Goal: Navigation & Orientation: Go to known website

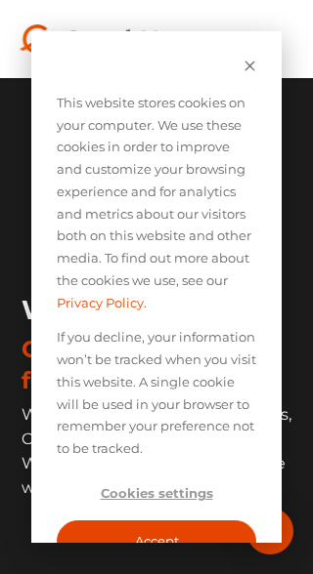
click at [229, 75] on div "Cookie banner" at bounding box center [156, 68] width 199 height 22
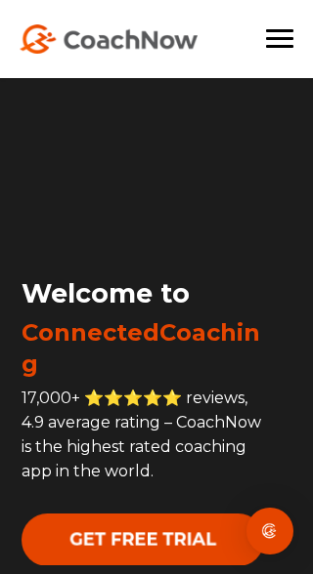
click at [256, 526] on div "Open Intercom Messenger" at bounding box center [269, 531] width 47 height 47
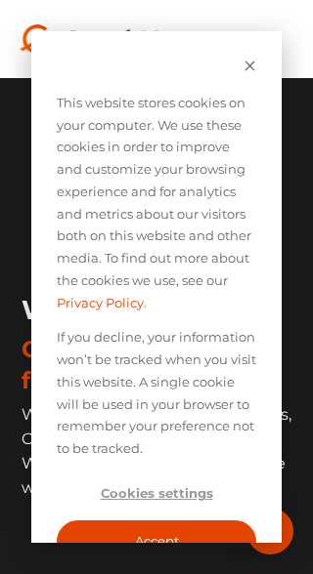
click at [240, 87] on div "This website stores cookies on your computer. We use these cookies in order to …" at bounding box center [156, 333] width 250 height 605
click at [244, 75] on button "Dismiss cookie banner" at bounding box center [249, 68] width 13 height 22
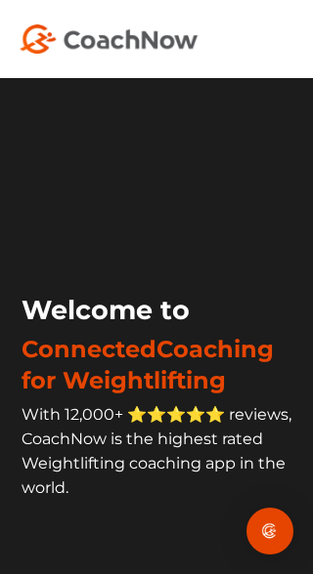
click at [134, 53] on img at bounding box center [109, 38] width 178 height 29
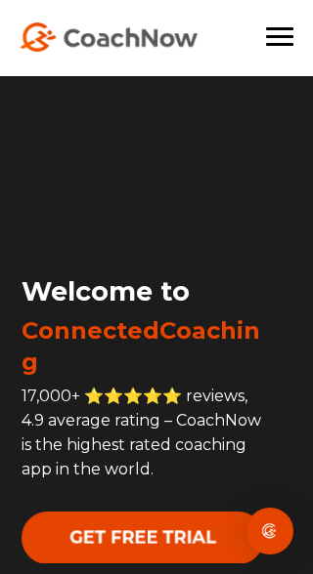
scroll to position [3, 0]
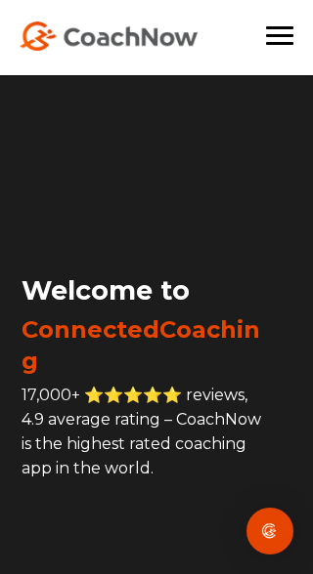
click at [258, 533] on img "Open Intercom Messenger" at bounding box center [269, 531] width 23 height 23
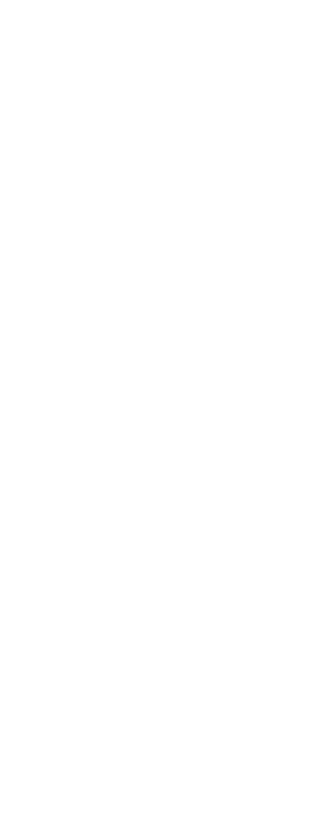
scroll to position [0, 0]
